Goal: Transaction & Acquisition: Purchase product/service

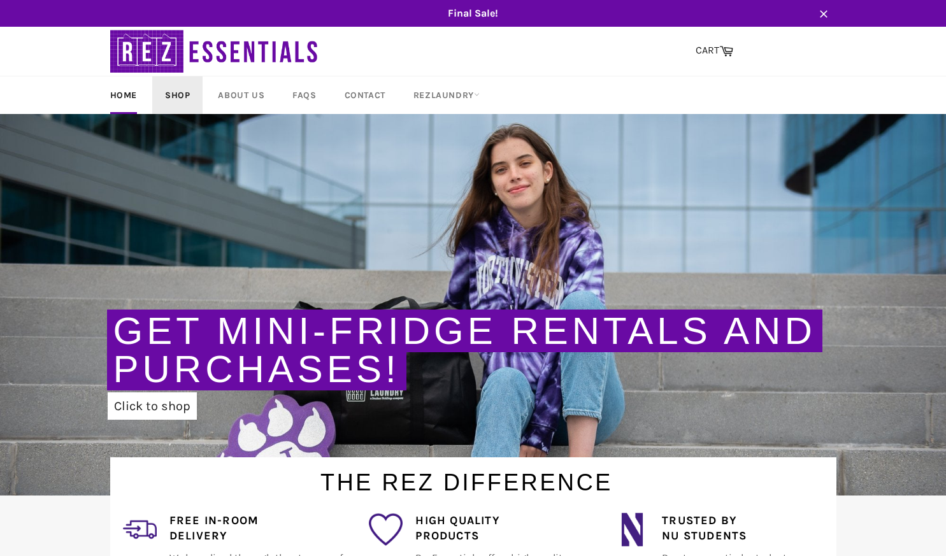
click at [178, 89] on link "Shop" at bounding box center [177, 95] width 50 height 38
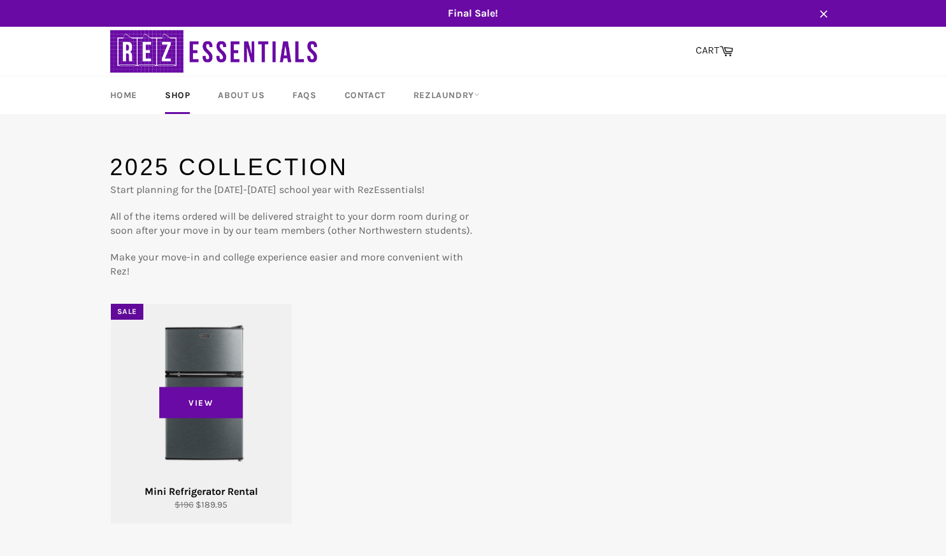
click at [190, 430] on div "View" at bounding box center [201, 414] width 181 height 220
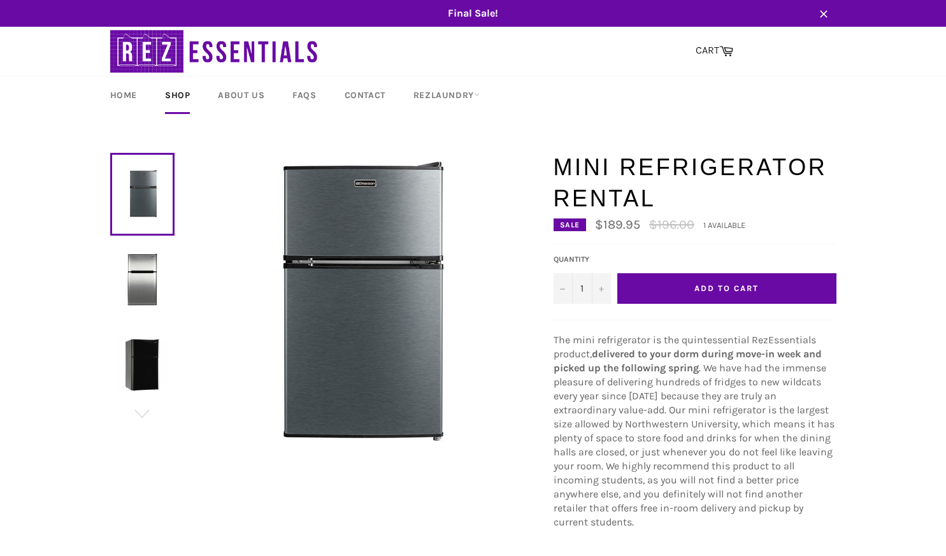
click at [148, 273] on img at bounding box center [143, 279] width 52 height 52
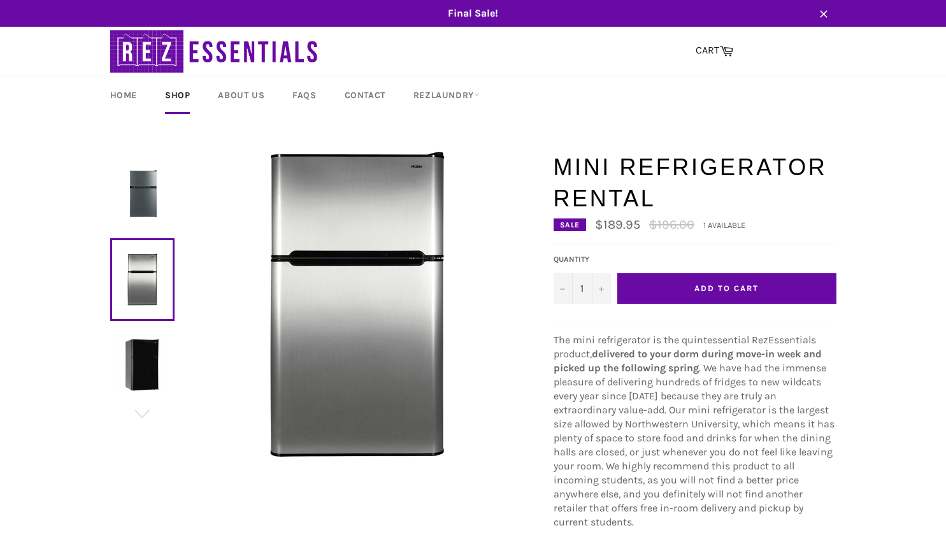
click at [143, 350] on img at bounding box center [143, 365] width 52 height 52
